Goal: Check status: Check status

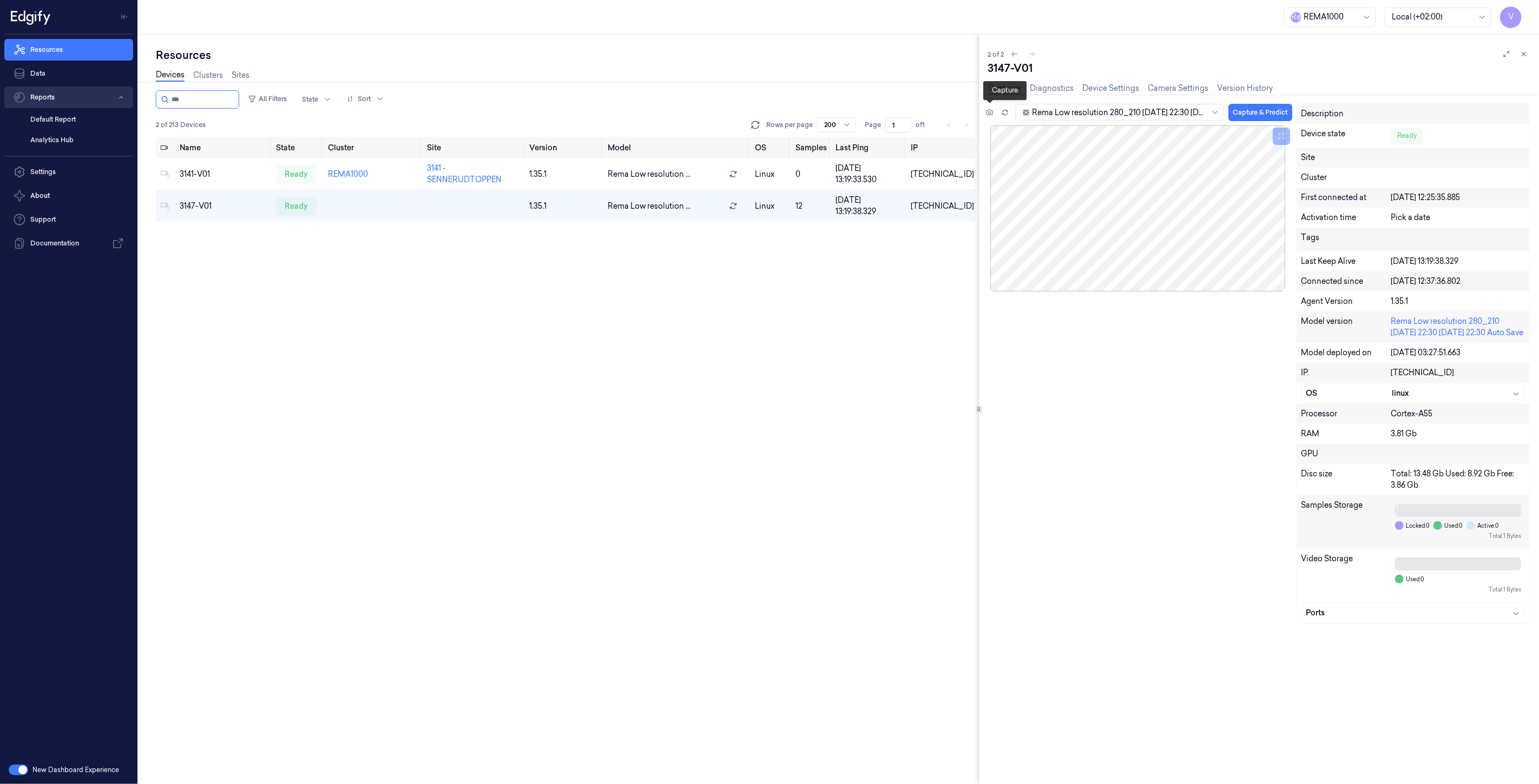
drag, startPoint x: 0, startPoint y: 0, endPoint x: 72, endPoint y: 89, distance: 114.5
click at [72, 89] on div "V Resources Data Reports Default Report Analytics Hub Settings About Support Do…" at bounding box center [770, 392] width 1539 height 784
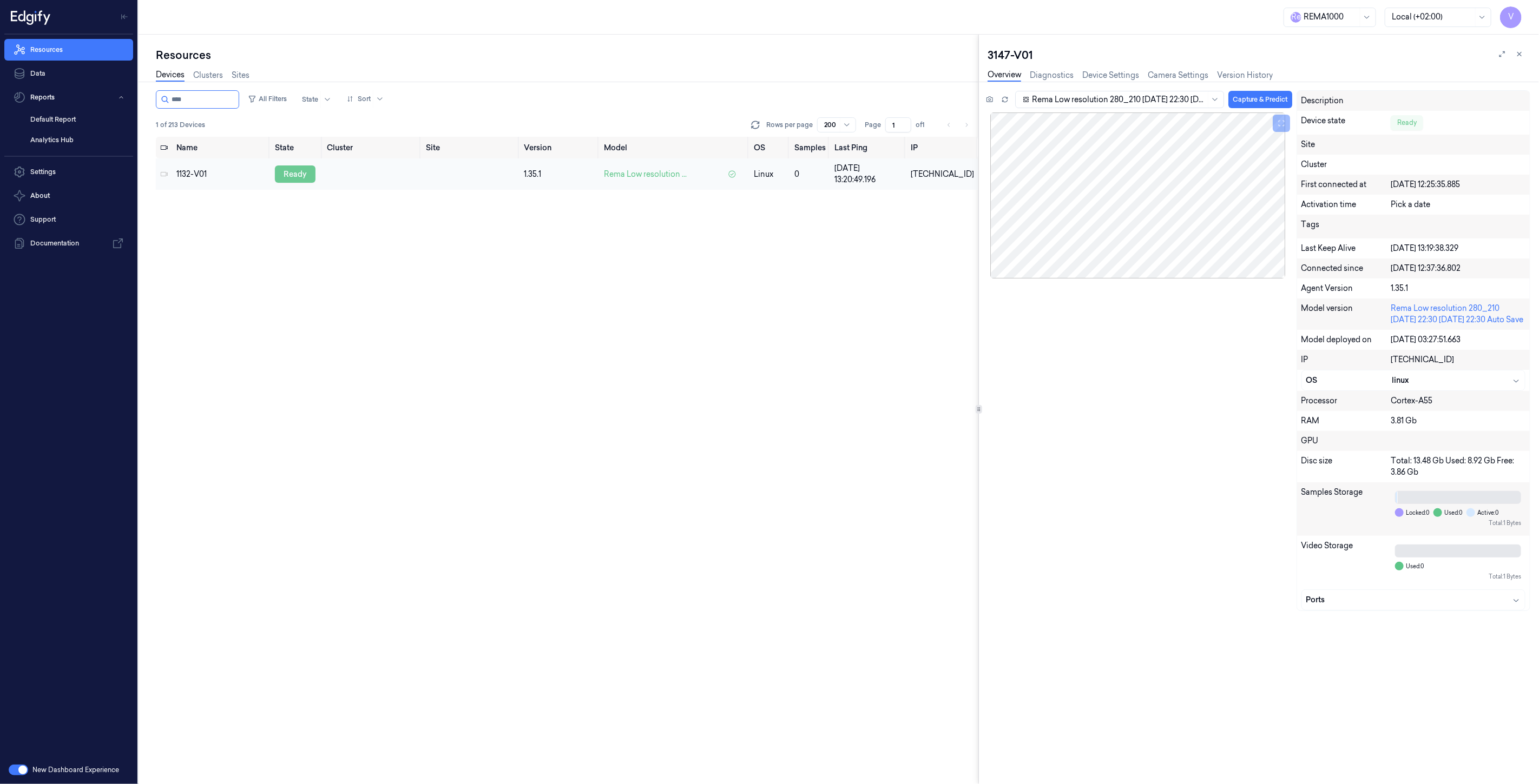
type input "****"
click at [307, 182] on div "ready" at bounding box center [295, 174] width 41 height 17
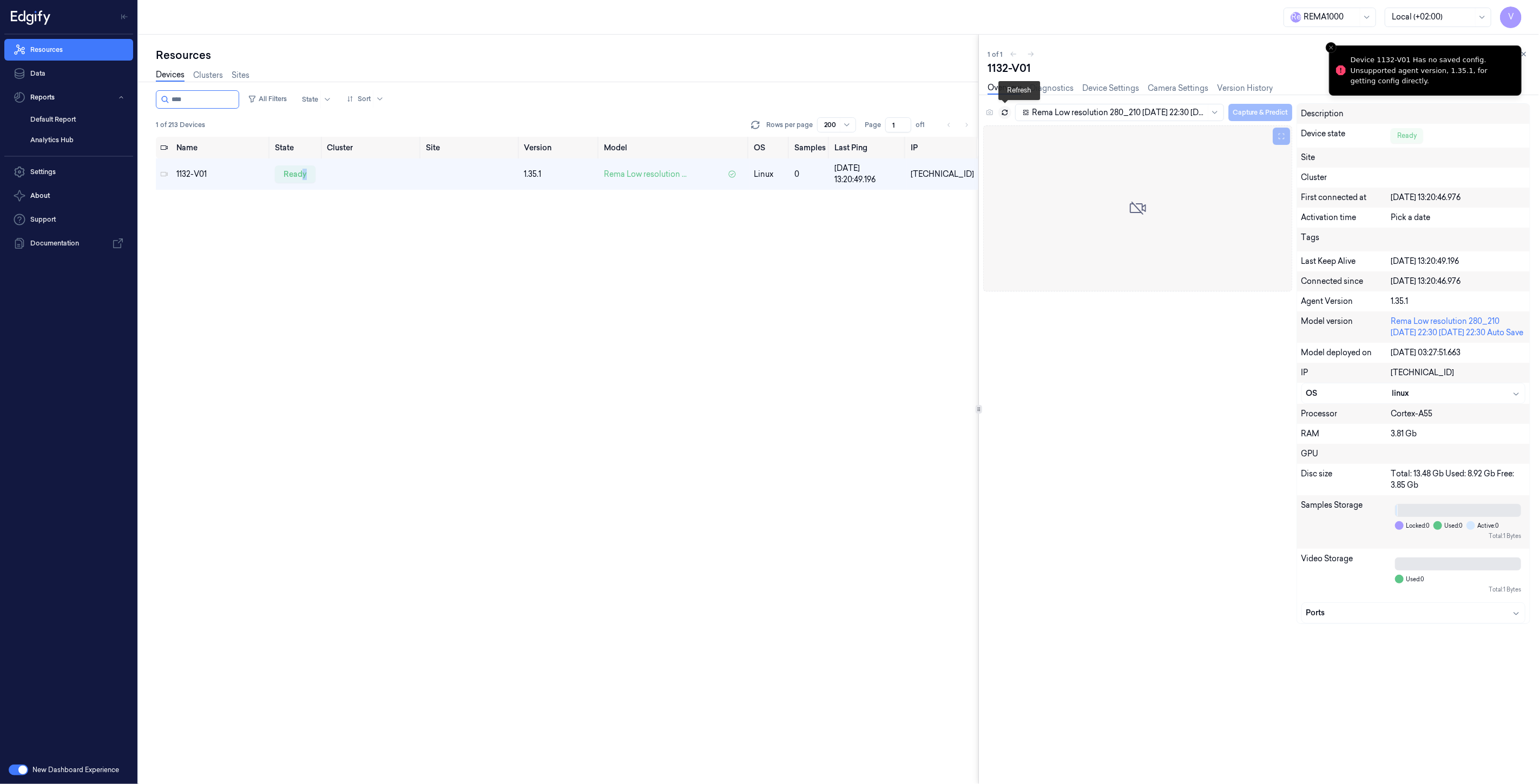
click at [1008, 113] on icon at bounding box center [1005, 112] width 8 height 8
click at [1527, 51] on icon at bounding box center [1523, 54] width 8 height 8
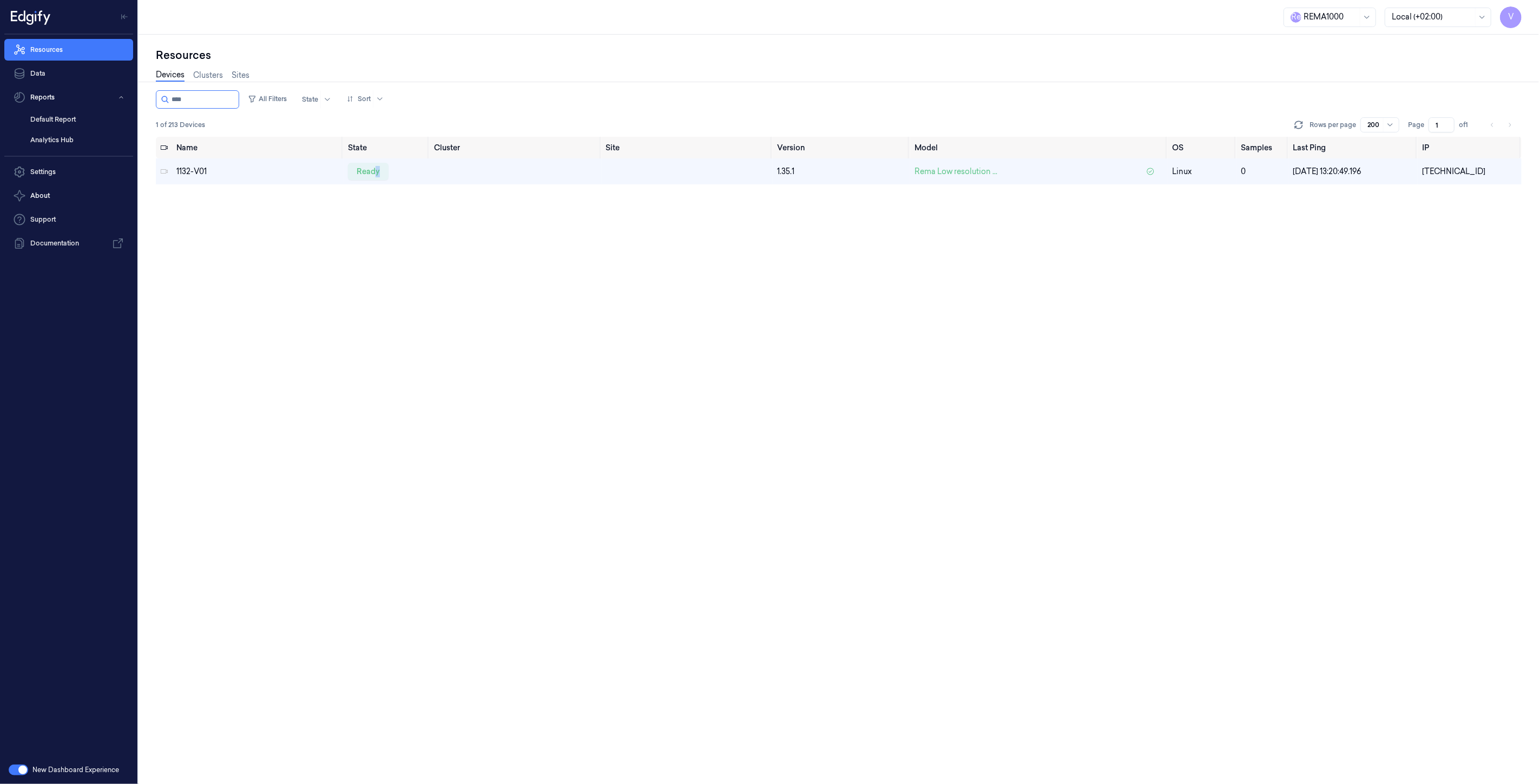
click at [359, 225] on div "Name State Cluster Site Version Model OS Samples Last Ping IP 1132-V01 ready 1.…" at bounding box center [839, 460] width 1366 height 648
click at [369, 171] on div "ready" at bounding box center [368, 171] width 41 height 17
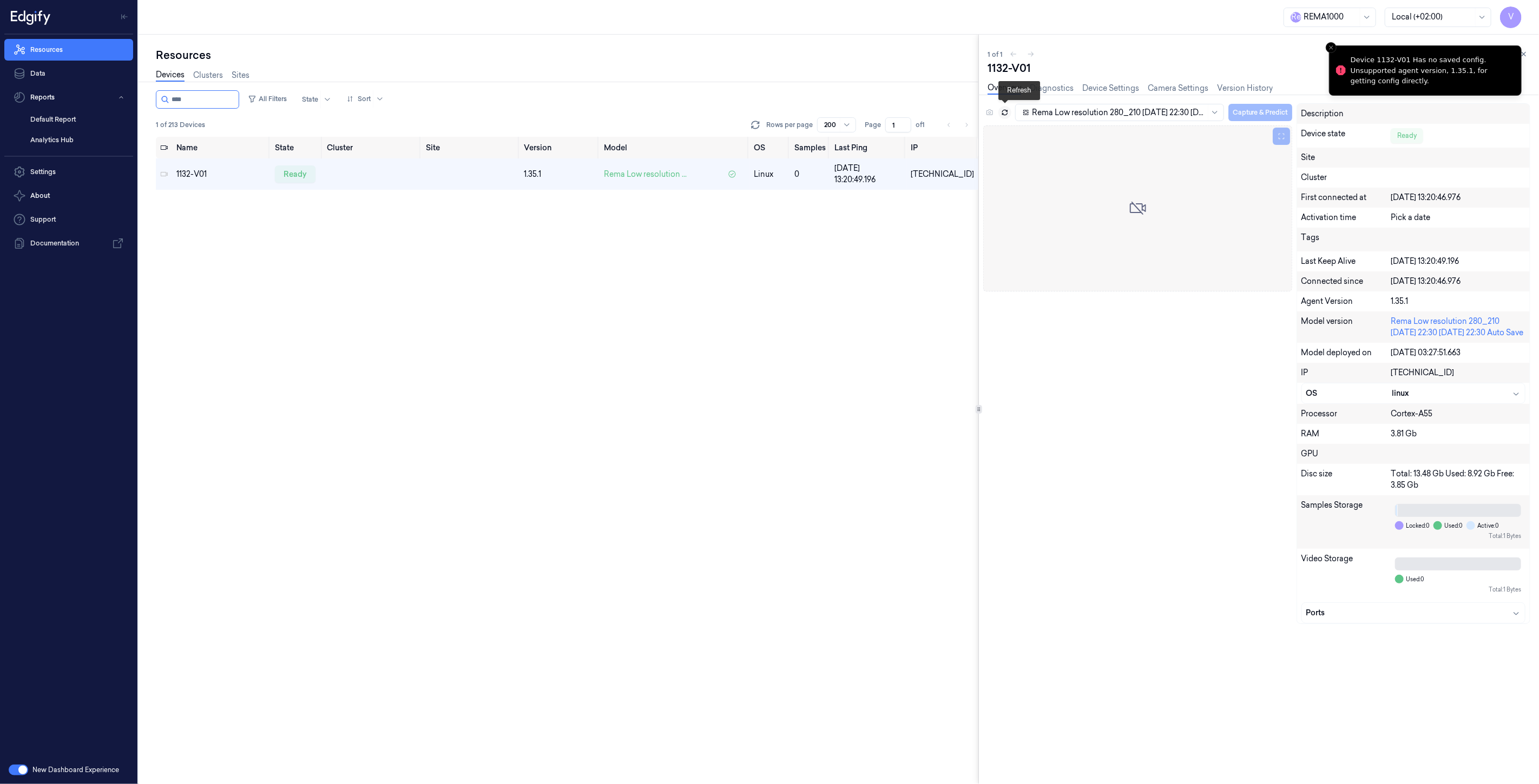
click at [1005, 112] on icon at bounding box center [1005, 112] width 8 height 8
click at [1523, 52] on icon at bounding box center [1523, 54] width 8 height 8
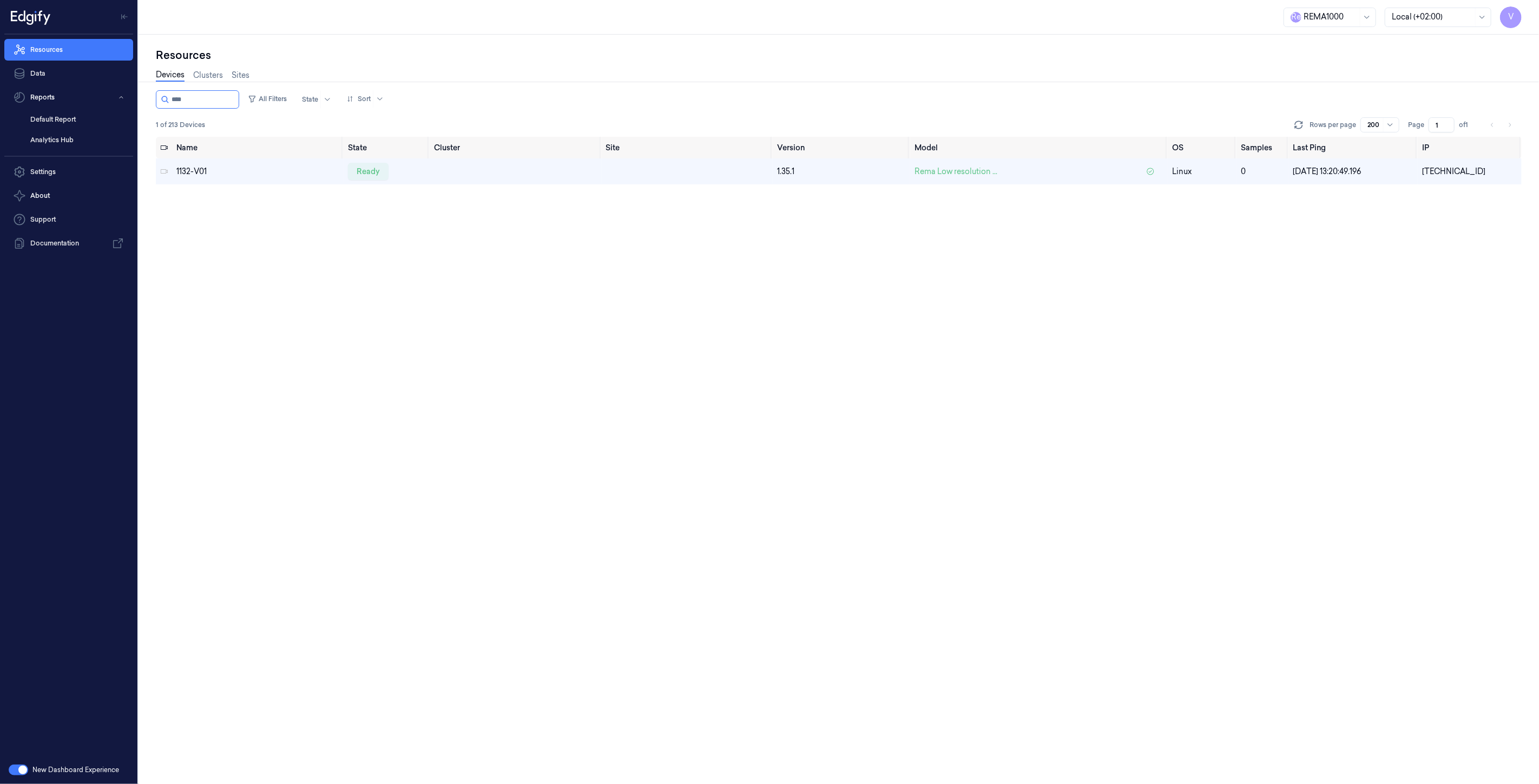
click at [264, 233] on div "Name State Cluster Site Version Model OS Samples Last Ping IP 1132-V01 ready 1.…" at bounding box center [839, 460] width 1366 height 648
click at [363, 168] on div "ready" at bounding box center [368, 171] width 41 height 17
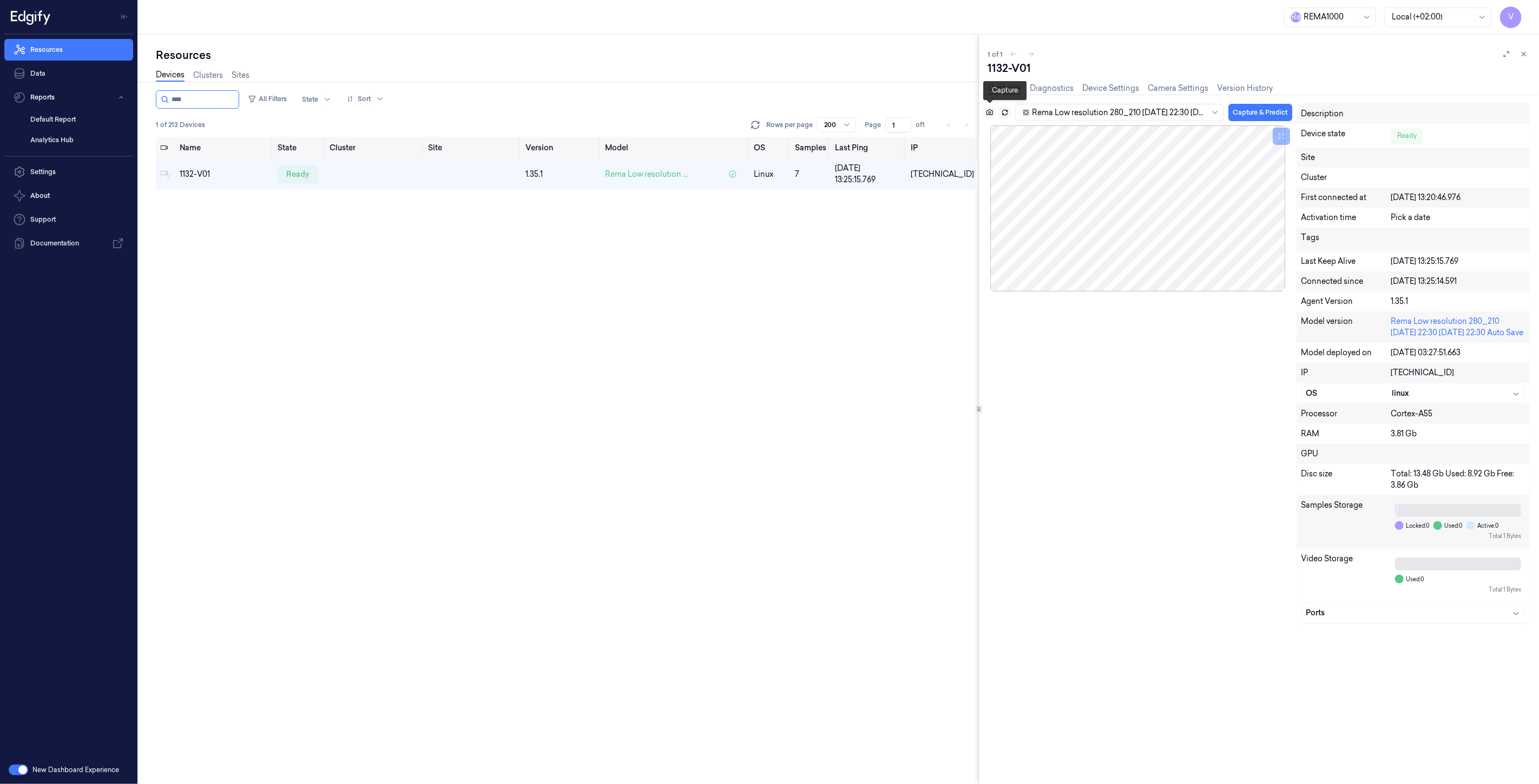
click at [988, 110] on icon at bounding box center [989, 112] width 8 height 8
click at [1523, 53] on icon at bounding box center [1523, 54] width 8 height 8
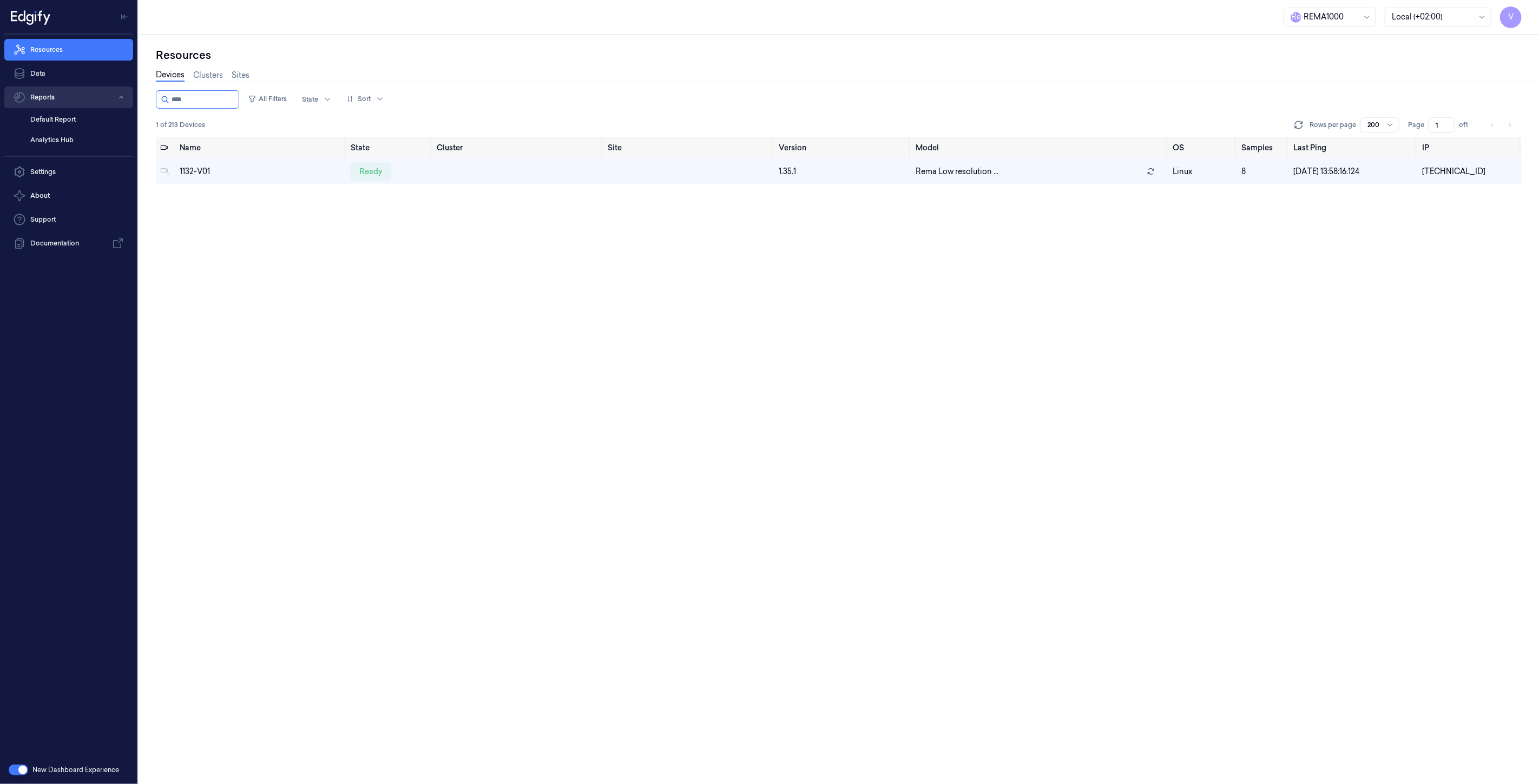
drag, startPoint x: 197, startPoint y: 99, endPoint x: 85, endPoint y: 98, distance: 112.0
click at [85, 98] on div "V Resources Data Reports Default Report Analytics Hub Settings About Support Do…" at bounding box center [770, 392] width 1539 height 784
type input "****"
click at [376, 168] on div "ready" at bounding box center [371, 171] width 41 height 17
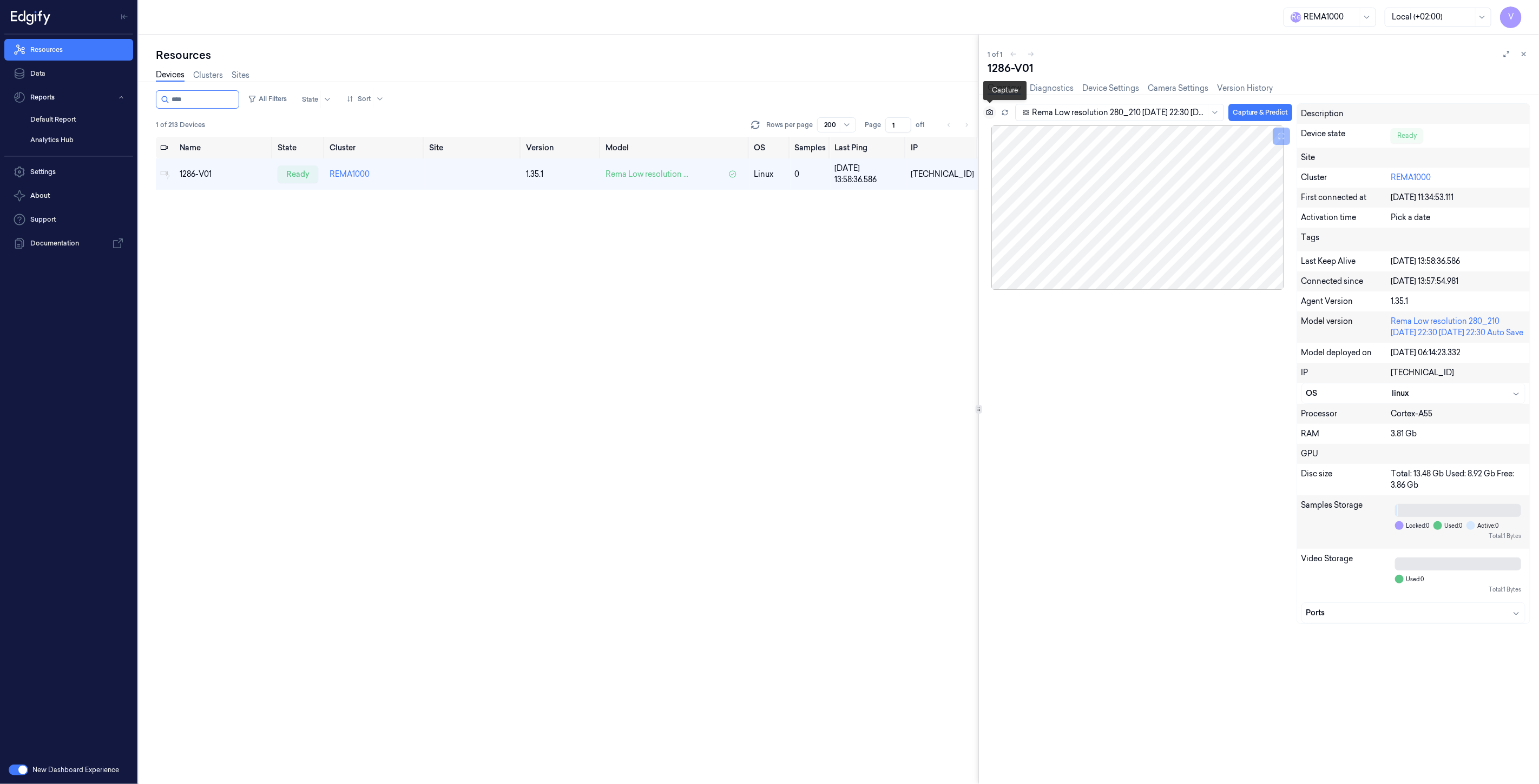
click at [989, 109] on icon at bounding box center [989, 112] width 8 height 8
click at [1526, 54] on icon at bounding box center [1523, 54] width 8 height 8
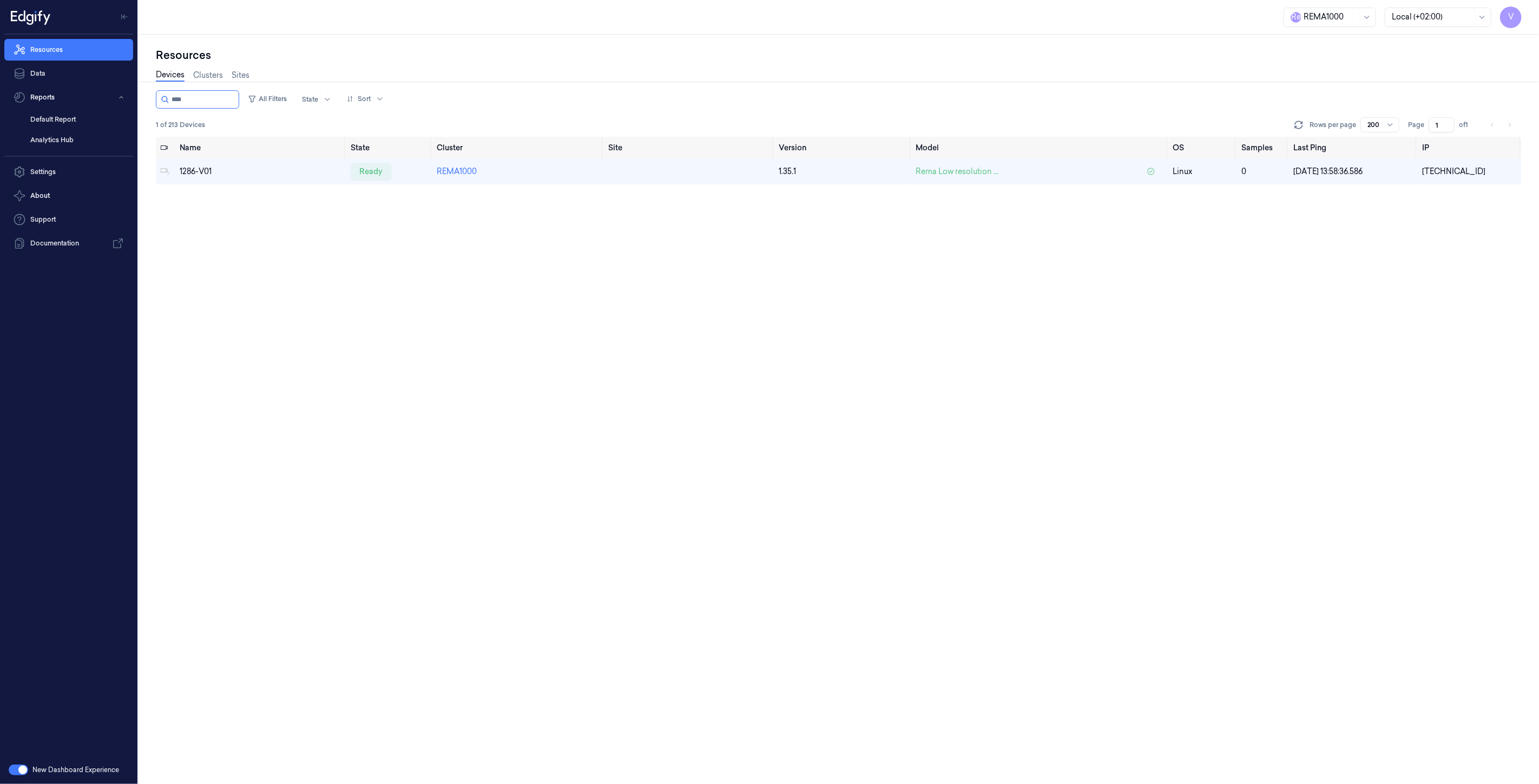
click at [211, 293] on div "Name State Cluster Site Version Model OS Samples Last Ping IP 1286-V01 ready RE…" at bounding box center [839, 460] width 1366 height 648
